Goal: Information Seeking & Learning: Learn about a topic

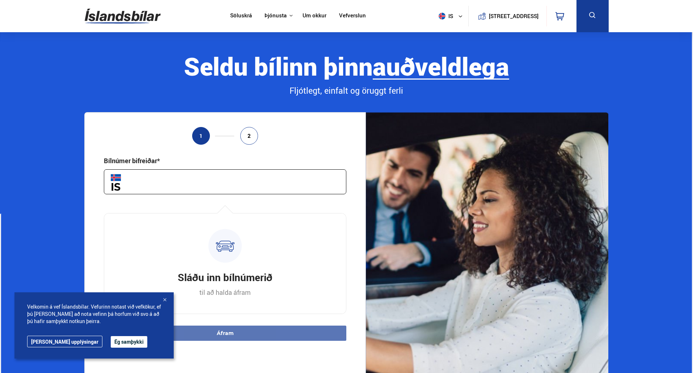
click at [111, 343] on button "Ég samþykki" at bounding box center [129, 342] width 37 height 12
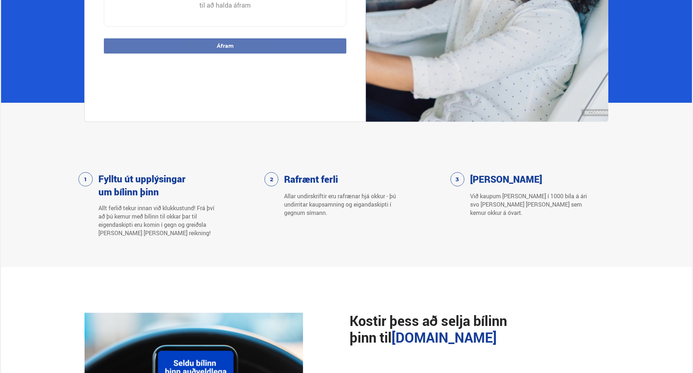
scroll to position [289, 0]
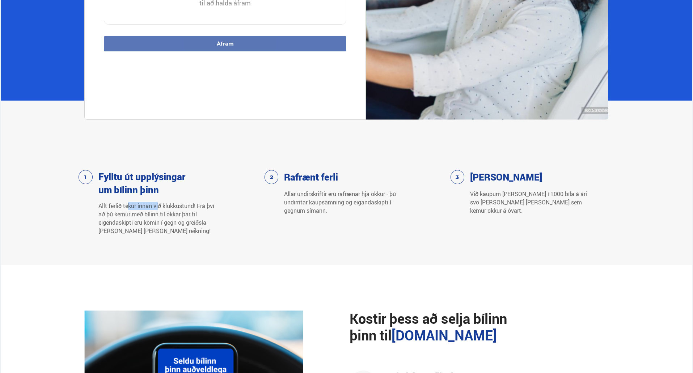
drag, startPoint x: 127, startPoint y: 204, endPoint x: 161, endPoint y: 206, distance: 34.1
click at [161, 206] on p "Allt ferlið tekur innan við klukkustund! Frá því að þú kemur með bílinn til okk…" at bounding box center [157, 218] width 118 height 33
click at [163, 211] on p "Allt ferlið tekur innan við klukkustund! Frá því að þú kemur með bílinn til okk…" at bounding box center [157, 218] width 118 height 33
drag, startPoint x: 145, startPoint y: 219, endPoint x: 152, endPoint y: 220, distance: 7.3
click at [149, 220] on p "Allt ferlið tekur innan við klukkustund! Frá því að þú kemur með bílinn til okk…" at bounding box center [157, 218] width 118 height 33
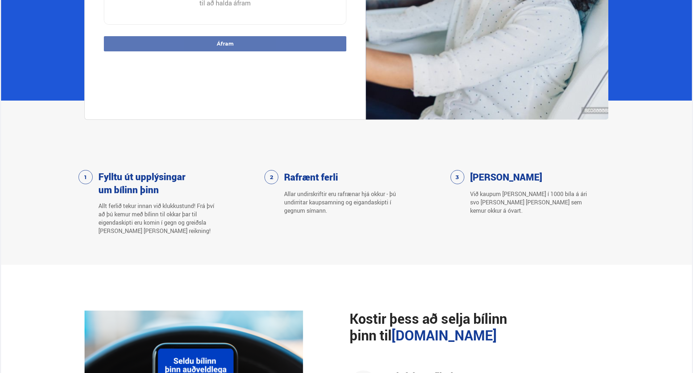
click at [156, 226] on p "Allt ferlið tekur innan við klukkustund! Frá því að þú kemur með bílinn til okk…" at bounding box center [157, 218] width 118 height 33
click at [155, 230] on p "Allt ferlið tekur innan við klukkustund! Frá því að þú kemur með bílinn til okk…" at bounding box center [157, 218] width 118 height 33
click at [334, 197] on p "Allar undirskriftir eru rafrænar hjá okkur - þú undirritar kaupsamning og eigan…" at bounding box center [343, 202] width 118 height 25
click at [348, 197] on p "Allar undirskriftir eru rafrænar hjá okkur - þú undirritar kaupsamning og eigan…" at bounding box center [343, 202] width 118 height 25
drag, startPoint x: 329, startPoint y: 202, endPoint x: 370, endPoint y: 202, distance: 40.5
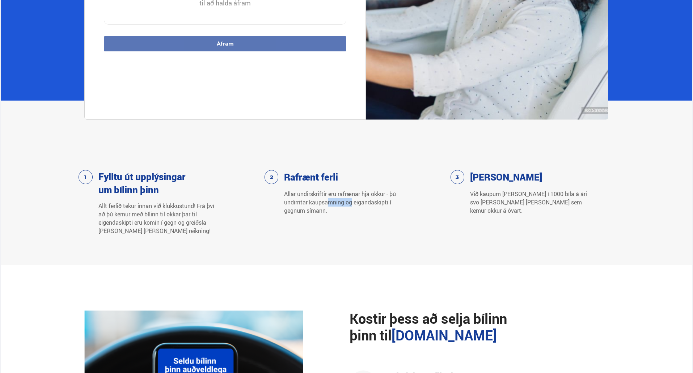
click at [365, 202] on p "Allar undirskriftir eru rafrænar hjá okkur - þú undirritar kaupsamning og eigan…" at bounding box center [343, 202] width 118 height 25
click at [314, 211] on p "Allar undirskriftir eru rafrænar hjá okkur - þú undirritar kaupsamning og eigan…" at bounding box center [343, 202] width 118 height 25
drag, startPoint x: 487, startPoint y: 196, endPoint x: 496, endPoint y: 196, distance: 9.8
click at [491, 196] on p "Við kaupum [PERSON_NAME] í 1000 bíla á ári svo [PERSON_NAME] [PERSON_NAME] sem …" at bounding box center [529, 202] width 118 height 25
click at [506, 196] on p "Við kaupum [PERSON_NAME] í 1000 bíla á ári svo [PERSON_NAME] [PERSON_NAME] sem …" at bounding box center [529, 202] width 118 height 25
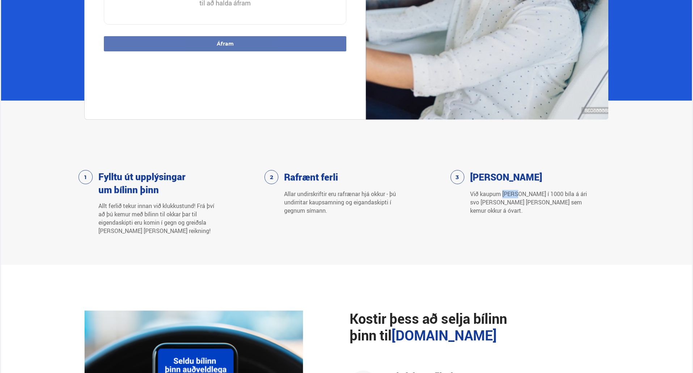
click at [506, 196] on p "Við kaupum [PERSON_NAME] í 1000 bíla á ári svo [PERSON_NAME] [PERSON_NAME] sem …" at bounding box center [529, 202] width 118 height 25
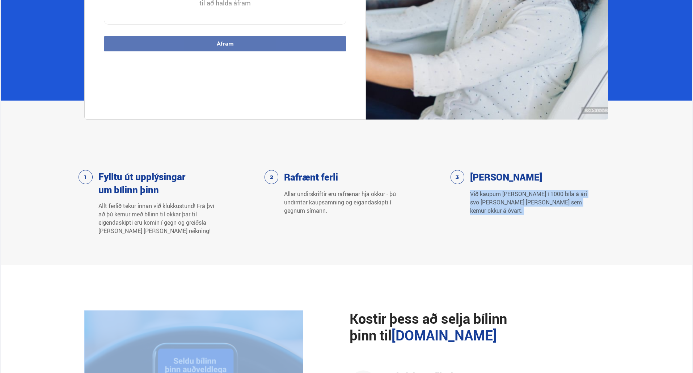
click at [506, 196] on p "Við kaupum [PERSON_NAME] í 1000 bíla á ári svo [PERSON_NAME] [PERSON_NAME] sem …" at bounding box center [529, 202] width 118 height 25
click at [501, 201] on p "Við kaupum [PERSON_NAME] í 1000 bíla á ári svo [PERSON_NAME] [PERSON_NAME] sem …" at bounding box center [529, 202] width 118 height 25
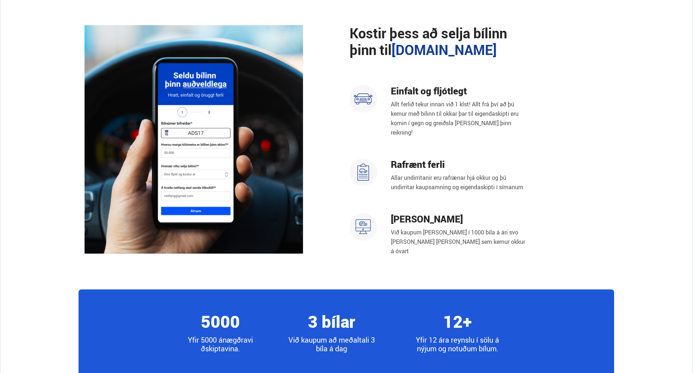
scroll to position [579, 0]
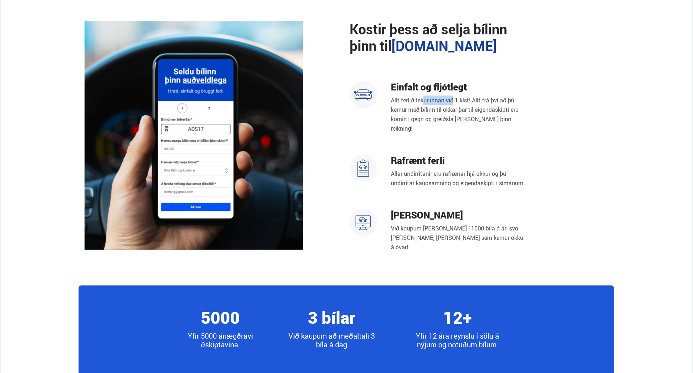
drag, startPoint x: 427, startPoint y: 103, endPoint x: 466, endPoint y: 103, distance: 38.3
click at [465, 103] on p "Allt ferlið tekur innan við 1 klst! Allt frá því að þú kemur með bílinn til okk…" at bounding box center [460, 114] width 138 height 38
click at [466, 102] on p "Allt ferlið tekur innan við 1 klst! Allt frá því að þú kemur með bílinn til okk…" at bounding box center [460, 114] width 138 height 38
click at [457, 109] on p "Allt ferlið tekur innan við 1 klst! Allt frá því að þú kemur með bílinn til okk…" at bounding box center [460, 114] width 138 height 38
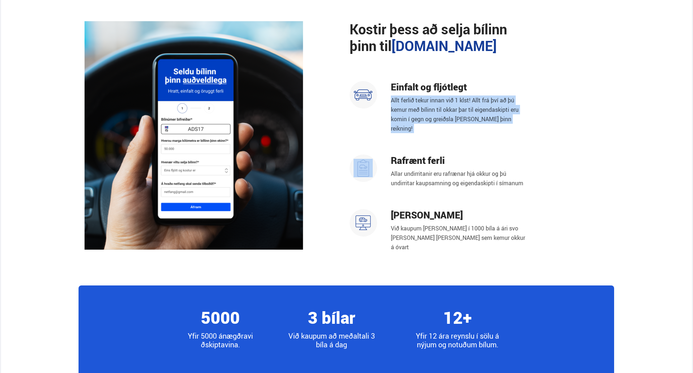
click at [457, 109] on p "Allt ferlið tekur innan við 1 klst! Allt frá því að þú kemur með bílinn til okk…" at bounding box center [460, 114] width 138 height 38
click at [449, 112] on p "Allt ferlið tekur innan við 1 klst! Allt frá því að þú kemur með bílinn til okk…" at bounding box center [460, 114] width 138 height 38
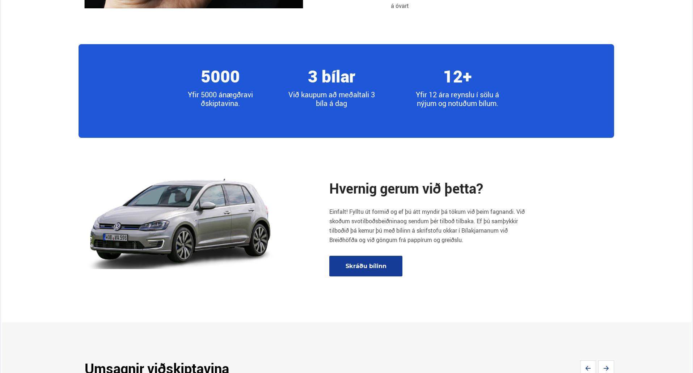
scroll to position [832, 0]
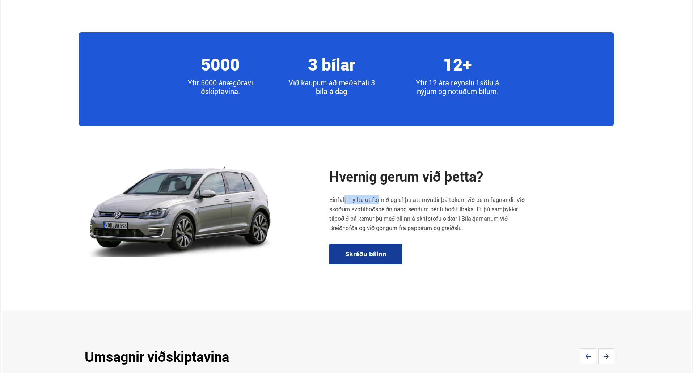
drag, startPoint x: 392, startPoint y: 201, endPoint x: 409, endPoint y: 201, distance: 17.0
click at [409, 201] on p "[PERSON_NAME]! Fylltu út formið og ef þú átt myndir þá tökum við þeim fagnandi.…" at bounding box center [428, 214] width 199 height 38
click at [426, 201] on p "[PERSON_NAME]! Fylltu út formið og ef þú átt myndir þá tökum við þeim fagnandi.…" at bounding box center [428, 214] width 199 height 38
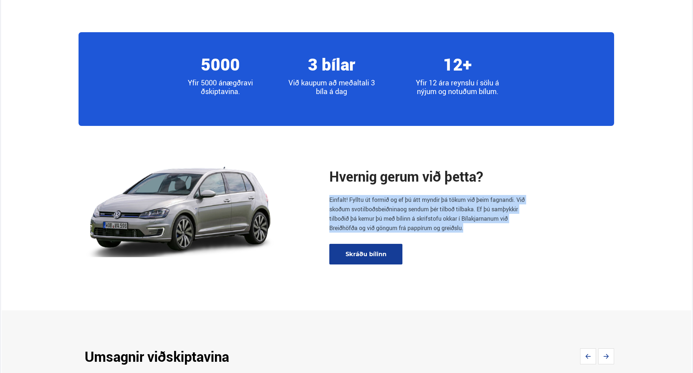
click at [426, 201] on p "[PERSON_NAME]! Fylltu út formið og ef þú átt myndir þá tökum við þeim fagnandi.…" at bounding box center [428, 214] width 199 height 38
click at [450, 201] on p "[PERSON_NAME]! Fylltu út formið og ef þú átt myndir þá tökum við þeim fagnandi.…" at bounding box center [428, 214] width 199 height 38
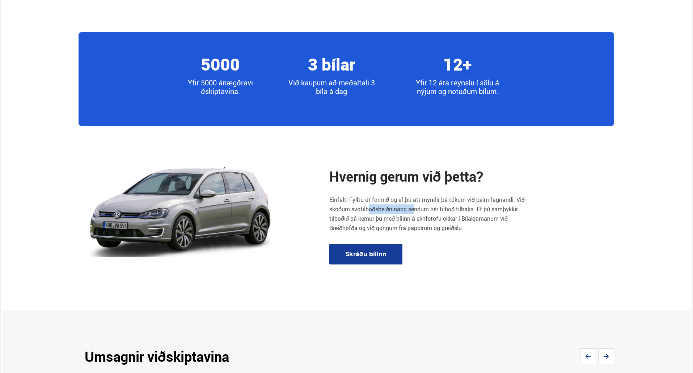
drag, startPoint x: 375, startPoint y: 209, endPoint x: 430, endPoint y: 209, distance: 54.3
click at [429, 209] on p "[PERSON_NAME]! Fylltu út formið og ef þú átt myndir þá tökum við þeim fagnandi.…" at bounding box center [428, 214] width 199 height 38
click at [385, 209] on span "tilboðsbeiðnina" at bounding box center [380, 209] width 40 height 8
click at [440, 208] on p "[PERSON_NAME]! Fylltu út formið og ef þú átt myndir þá tökum við þeim fagnandi.…" at bounding box center [428, 214] width 199 height 38
click at [460, 208] on p "[PERSON_NAME]! Fylltu út formið og ef þú átt myndir þá tökum við þeim fagnandi.…" at bounding box center [428, 214] width 199 height 38
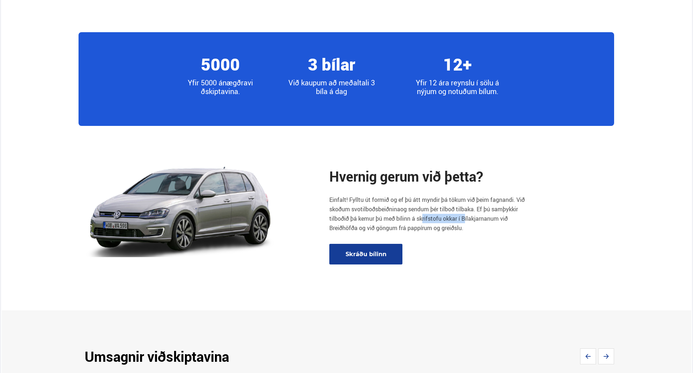
drag, startPoint x: 422, startPoint y: 220, endPoint x: 484, endPoint y: 220, distance: 61.5
click at [468, 220] on p "[PERSON_NAME]! Fylltu út formið og ef þú átt myndir þá tökum við þeim fagnandi.…" at bounding box center [428, 214] width 199 height 38
click at [475, 220] on p "[PERSON_NAME]! Fylltu út formið og ef þú átt myndir þá tökum við þeim fagnandi.…" at bounding box center [428, 214] width 199 height 38
click at [472, 220] on p "[PERSON_NAME]! Fylltu út formið og ef þú átt myndir þá tökum við þeim fagnandi.…" at bounding box center [428, 214] width 199 height 38
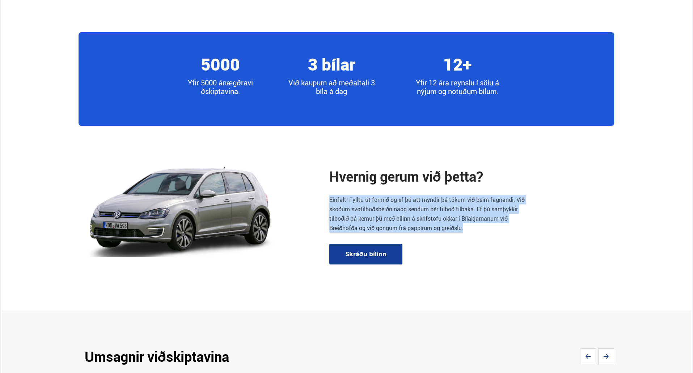
click at [472, 220] on p "[PERSON_NAME]! Fylltu út formið og ef þú átt myndir þá tökum við þeim fagnandi.…" at bounding box center [428, 214] width 199 height 38
click at [419, 225] on p "[PERSON_NAME]! Fylltu út formið og ef þú átt myndir þá tökum við þeim fagnandi.…" at bounding box center [428, 214] width 199 height 38
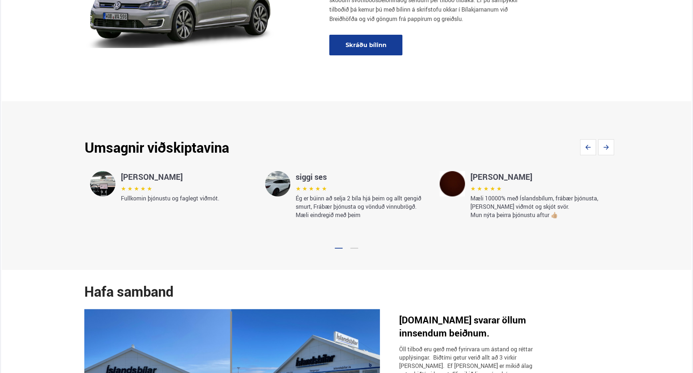
scroll to position [1085, 0]
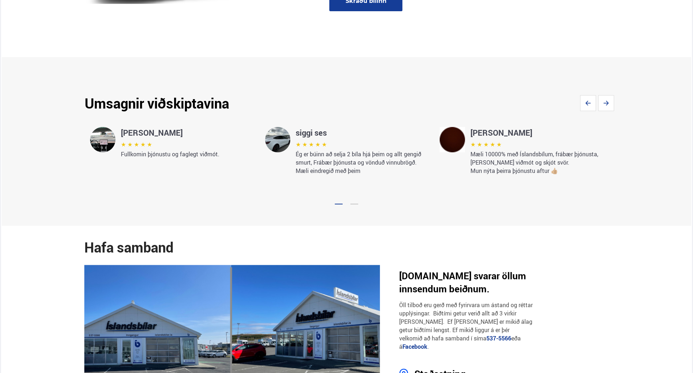
click at [386, 164] on p "Ég er búinn að selja 2 bíla hjá þeim og allt gengið smurt, Frábær þjónusta og v…" at bounding box center [362, 162] width 132 height 25
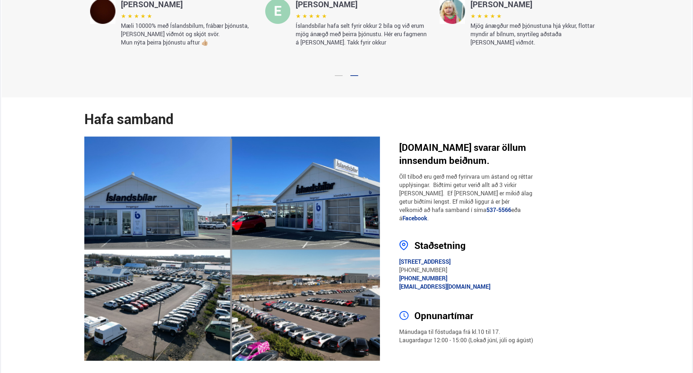
scroll to position [1230, 0]
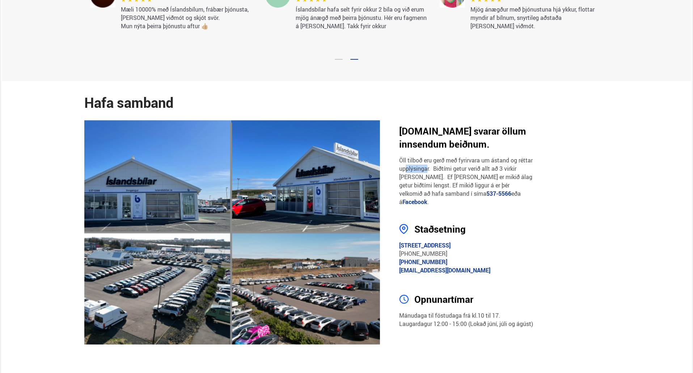
drag, startPoint x: 422, startPoint y: 166, endPoint x: 489, endPoint y: 166, distance: 66.2
click at [478, 166] on p "Öll tilboð eru gerð með fyrirvara um ástand og réttar upplýsingar. Biðtími getu…" at bounding box center [466, 181] width 134 height 50
click at [489, 166] on p "Öll tilboð eru gerð með fyrirvara um ástand og réttar upplýsingar. Biðtími getu…" at bounding box center [466, 181] width 134 height 50
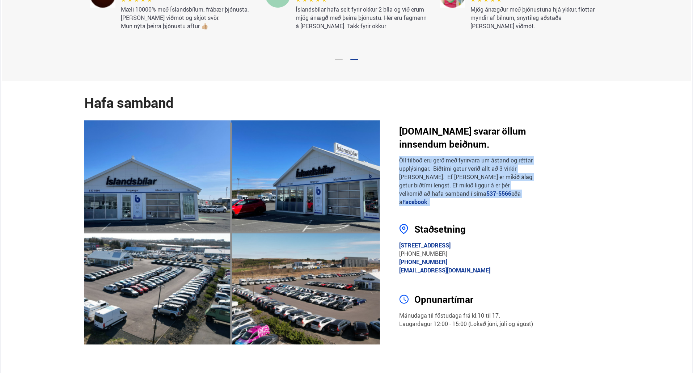
click at [489, 166] on p "Öll tilboð eru gerð með fyrirvara um ástand og réttar upplýsingar. Biðtími getu…" at bounding box center [466, 181] width 134 height 50
click at [455, 177] on p "Öll tilboð eru gerð með fyrirvara um ástand og réttar upplýsingar. Biðtími getu…" at bounding box center [466, 181] width 134 height 50
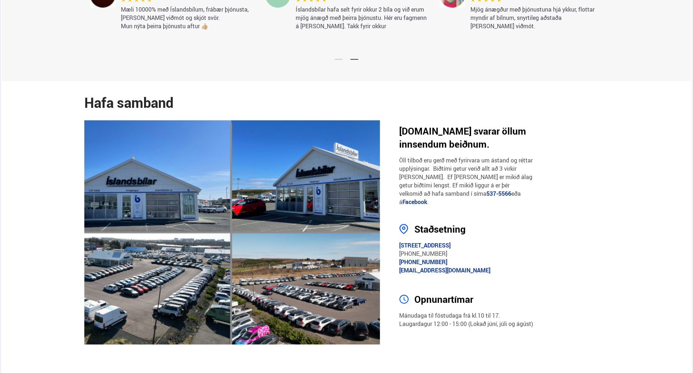
click at [475, 173] on p "Öll tilboð eru gerð með fyrirvara um ástand og réttar upplýsingar. Biðtími getu…" at bounding box center [466, 181] width 134 height 50
drag, startPoint x: 430, startPoint y: 184, endPoint x: 459, endPoint y: 184, distance: 28.9
click at [445, 184] on p "Öll tilboð eru gerð með fyrirvara um ástand og réttar upplýsingar. Biðtími getu…" at bounding box center [466, 181] width 134 height 50
click at [473, 179] on p "Öll tilboð eru gerð með fyrirvara um ástand og réttar upplýsingar. Biðtími getu…" at bounding box center [466, 181] width 134 height 50
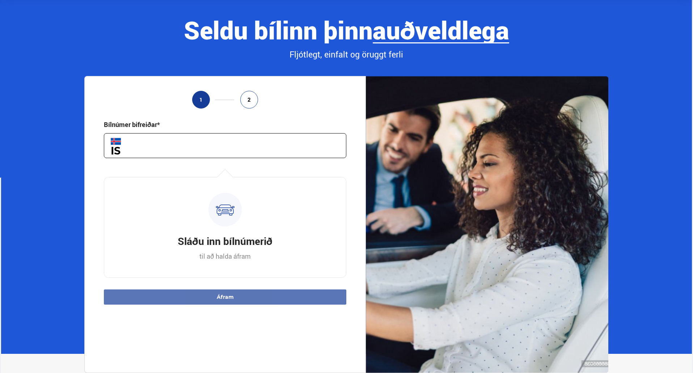
scroll to position [0, 0]
